Goal: Transaction & Acquisition: Purchase product/service

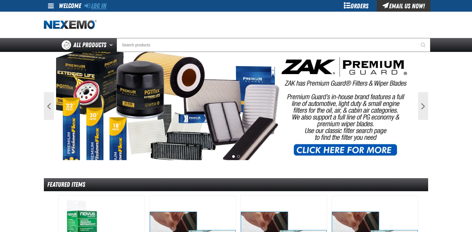
click at [99, 9] on link "Log In" at bounding box center [95, 6] width 22 height 8
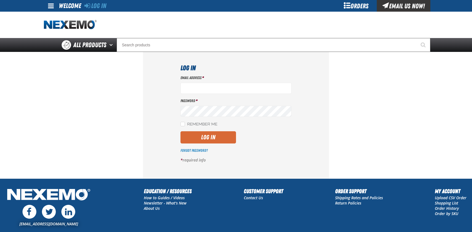
type input "bcybulski@joemyerscars.com"
click at [209, 136] on button "Log In" at bounding box center [208, 137] width 56 height 12
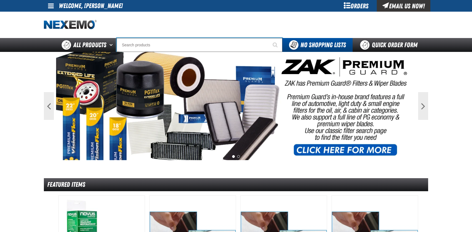
click at [137, 41] on input "Search" at bounding box center [200, 45] width 166 height 14
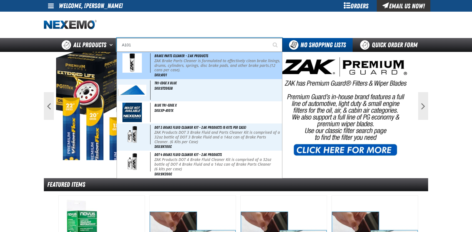
click at [129, 69] on img at bounding box center [131, 62] width 19 height 19
type input "Brake Parts Cleaner - ZAK Products"
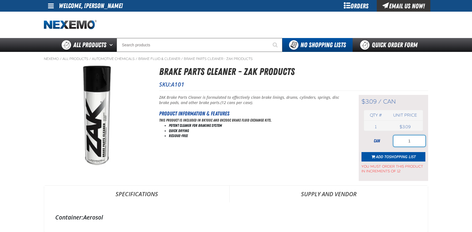
drag, startPoint x: 400, startPoint y: 143, endPoint x: 413, endPoint y: 142, distance: 13.1
click at [413, 142] on input "1" at bounding box center [409, 140] width 32 height 11
type input "36"
click at [393, 155] on span "Shopping List" at bounding box center [402, 156] width 27 height 5
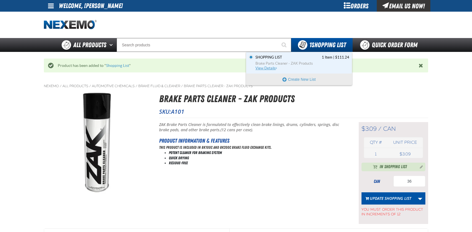
click at [264, 69] on span "View Details" at bounding box center [266, 68] width 22 height 4
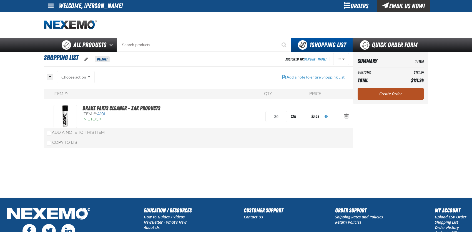
click at [370, 96] on link "Create Order" at bounding box center [390, 94] width 66 height 12
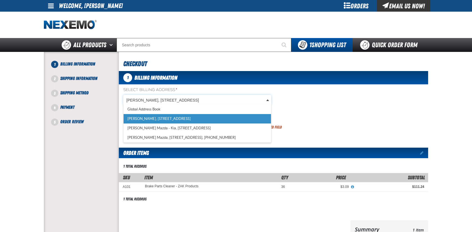
click at [140, 99] on body "Skip to Main Content Staging Site 5.1 Upgrade Site My Account My Account Suppor…" at bounding box center [236, 183] width 472 height 366
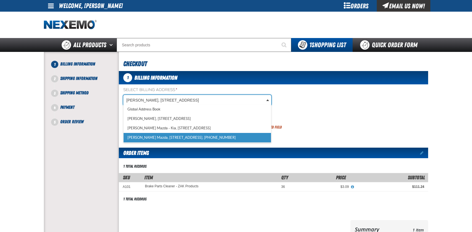
scroll to position [0, 2]
select select "a_318"
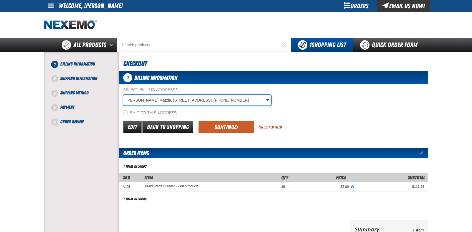
click at [119, 112] on div "Ship to this address" at bounding box center [273, 113] width 309 height 6
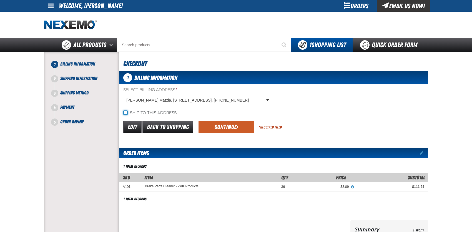
click at [125, 113] on input "Ship to this address" at bounding box center [125, 112] width 4 height 4
checkbox input "true"
click at [228, 128] on button "Continue" at bounding box center [226, 127] width 56 height 12
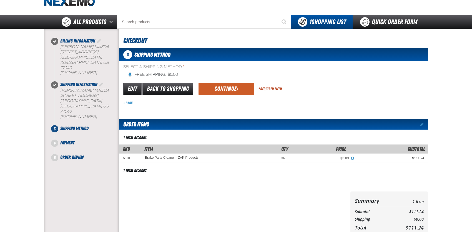
scroll to position [0, 0]
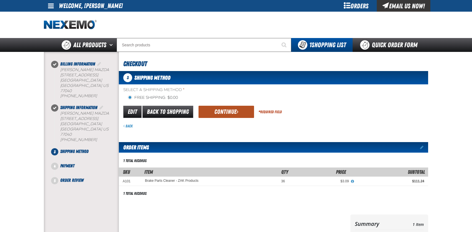
click at [230, 111] on button "Continue" at bounding box center [226, 112] width 56 height 12
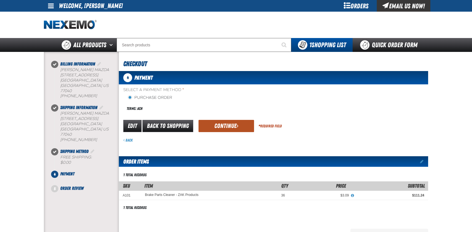
click at [227, 123] on button "Continue" at bounding box center [226, 126] width 56 height 12
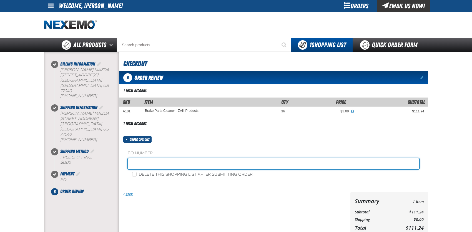
click at [141, 163] on input "text" at bounding box center [273, 163] width 291 height 11
type input "MAZDA 9/2"
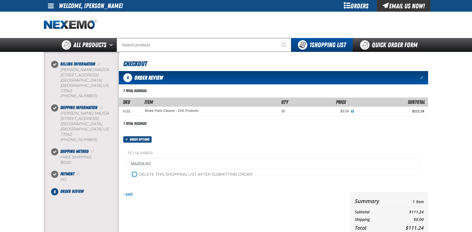
click at [135, 174] on input "Delete this shopping list after submitting order" at bounding box center [134, 174] width 4 height 4
checkbox input "true"
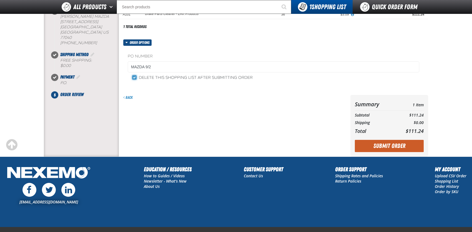
scroll to position [83, 0]
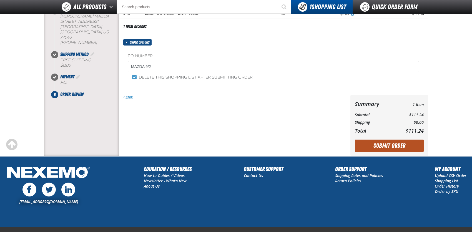
click at [384, 146] on button "Submit Order" at bounding box center [389, 146] width 69 height 12
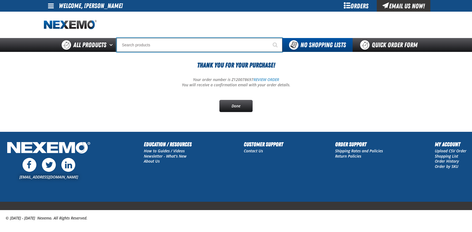
click at [137, 46] on input "Search" at bounding box center [200, 45] width 166 height 14
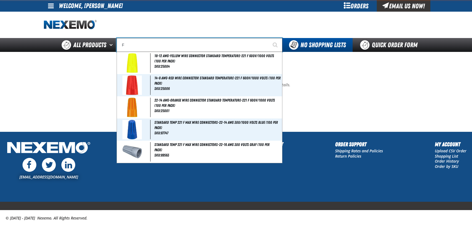
type input "FI"
type input "FIAT"
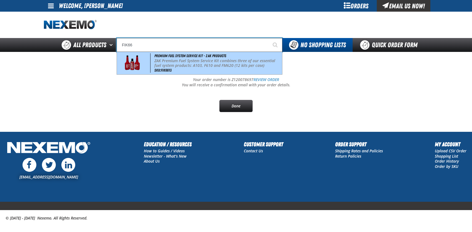
click at [140, 58] on img at bounding box center [132, 62] width 25 height 19
type input "Premium Fuel System Service Kit - ZAK Products"
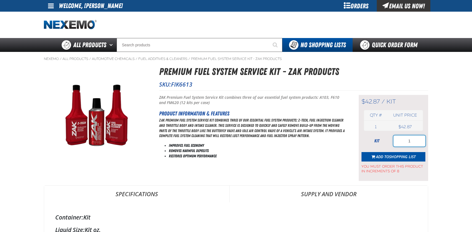
drag, startPoint x: 415, startPoint y: 142, endPoint x: 403, endPoint y: 140, distance: 12.5
click at [403, 140] on input "1" at bounding box center [409, 140] width 32 height 11
type input "8"
click at [380, 157] on span "Add to Shopping List" at bounding box center [396, 156] width 40 height 5
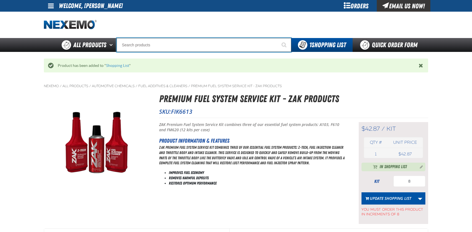
click at [146, 44] on input "Search" at bounding box center [204, 45] width 175 height 14
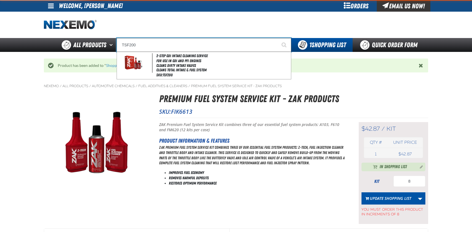
type input "TSF200"
click at [277, 38] on button "Start Searching" at bounding box center [284, 45] width 14 height 14
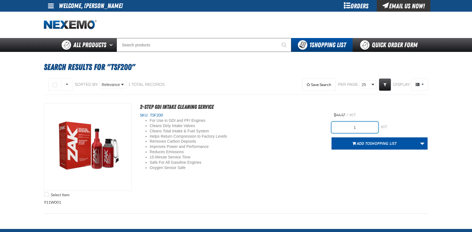
drag, startPoint x: 349, startPoint y: 125, endPoint x: 357, endPoint y: 126, distance: 9.0
click at [357, 126] on input "1" at bounding box center [354, 127] width 47 height 11
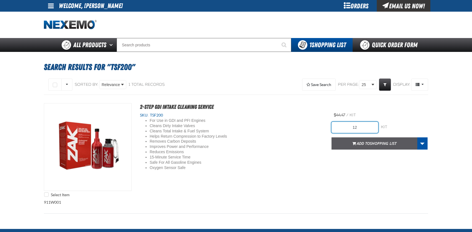
type input "12"
click at [355, 145] on button "Add to Shopping List" at bounding box center [374, 143] width 86 height 12
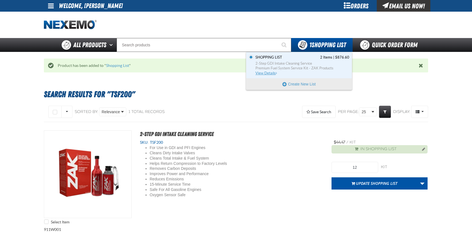
click at [267, 72] on span "View Details" at bounding box center [266, 73] width 22 height 4
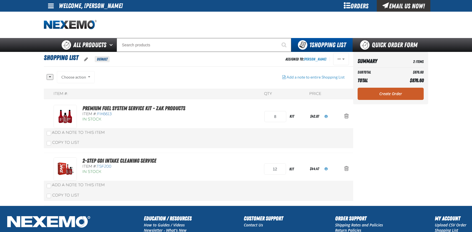
click at [82, 77] on div "Choose action Add to Shopping List1 Add to Shopping Cart Add to Shopping Cart A…" at bounding box center [76, 77] width 38 height 12
click at [373, 89] on link "Create Order" at bounding box center [390, 94] width 66 height 12
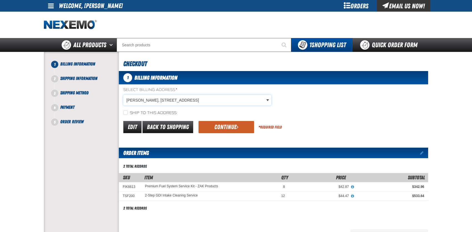
click at [173, 101] on body "Skip to Main Content Staging Site 5.1 Upgrade Site My Account My Account Suppor…" at bounding box center [236, 187] width 472 height 375
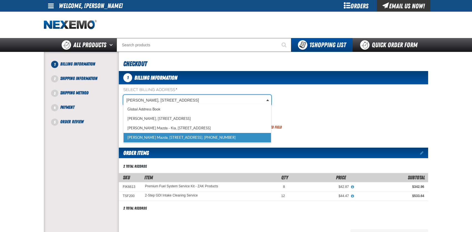
scroll to position [0, 2]
select select "a_318"
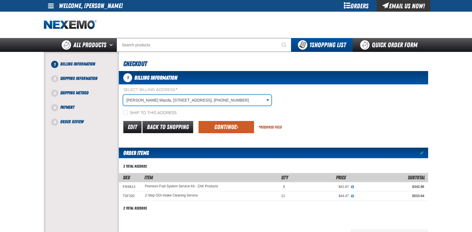
click at [140, 113] on label "Ship to this address" at bounding box center [149, 112] width 53 height 5
click at [128, 113] on input "Ship to this address" at bounding box center [125, 112] width 4 height 4
checkbox input "true"
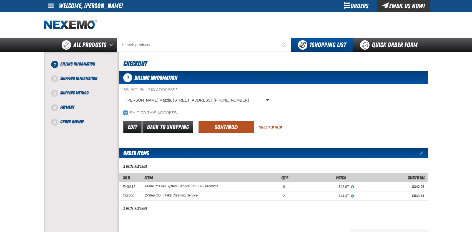
click at [230, 127] on button "Continue" at bounding box center [226, 127] width 56 height 12
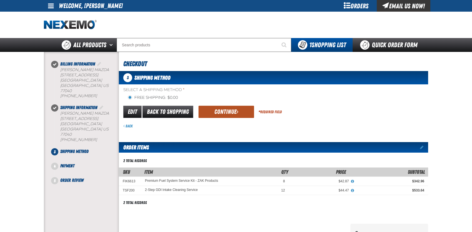
click at [213, 113] on button "Continue" at bounding box center [226, 112] width 56 height 12
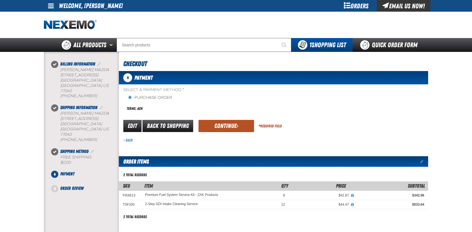
click at [222, 126] on button "Continue" at bounding box center [226, 126] width 56 height 12
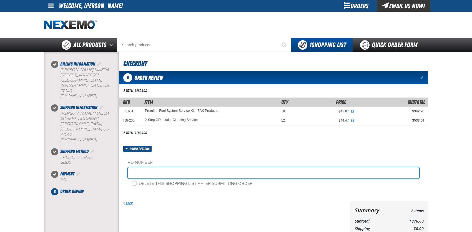
click at [147, 174] on input "text" at bounding box center [273, 172] width 291 height 11
type input "MAZDA PARTS9/2"
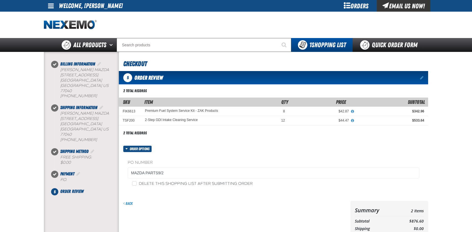
click at [137, 183] on label "Delete this shopping list after submitting order" at bounding box center [192, 183] width 120 height 5
click at [137, 183] on input "Delete this shopping list after submitting order" at bounding box center [134, 183] width 4 height 4
checkbox input "true"
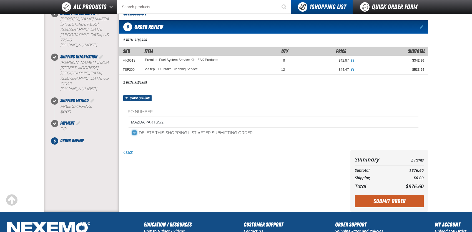
scroll to position [83, 0]
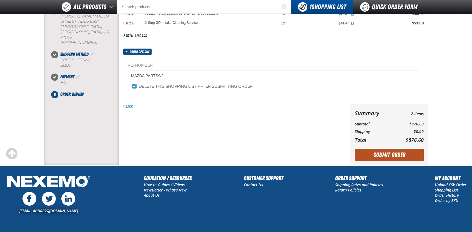
click at [376, 155] on button "Submit Order" at bounding box center [389, 155] width 69 height 12
